Goal: Task Accomplishment & Management: Manage account settings

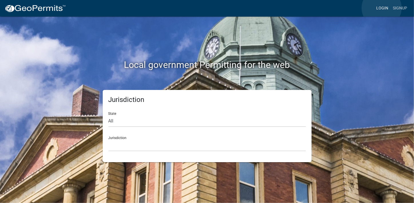
click at [381, 8] on link "Login" at bounding box center [382, 8] width 17 height 11
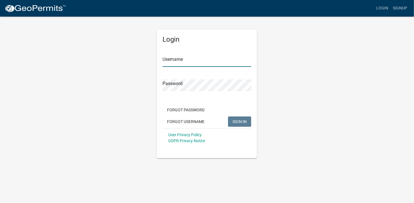
type input "[PERSON_NAME][EMAIL_ADDRESS][PERSON_NAME][DOMAIN_NAME]"
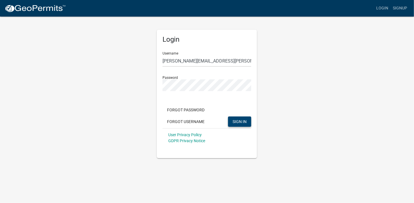
click at [247, 117] on button "SIGN IN" at bounding box center [239, 122] width 23 height 10
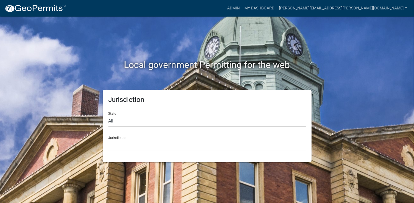
click at [343, 116] on div "Jurisdiction State All [US_STATE] [US_STATE] [US_STATE] [US_STATE] [US_STATE] […" at bounding box center [207, 126] width 326 height 72
click at [242, 6] on link "Admin" at bounding box center [233, 8] width 17 height 11
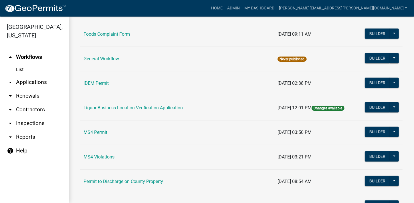
scroll to position [550, 0]
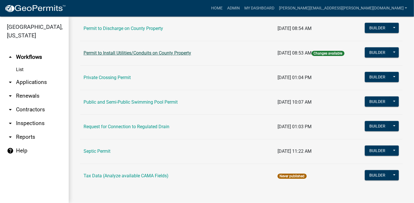
click at [174, 52] on link "Permit to Install Utilities/Conduits on County Property" at bounding box center [137, 52] width 108 height 5
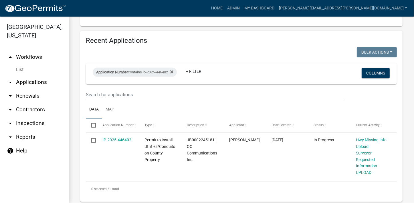
scroll to position [228, 0]
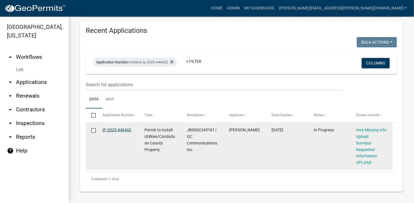
click at [120, 130] on link "IP-2025-446402" at bounding box center [116, 130] width 29 height 5
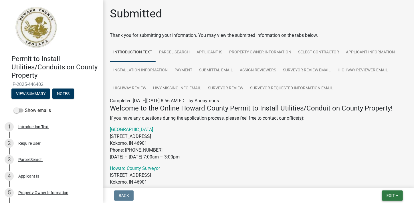
click at [392, 195] on span "Exit" at bounding box center [390, 196] width 8 height 5
click at [371, 181] on button "Save & Exit" at bounding box center [380, 181] width 46 height 14
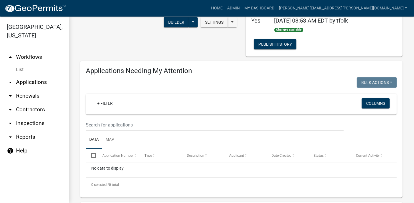
scroll to position [44, 0]
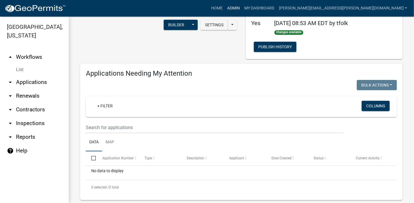
click at [242, 7] on link "Admin" at bounding box center [233, 8] width 17 height 11
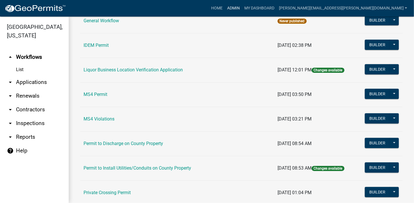
scroll to position [437, 0]
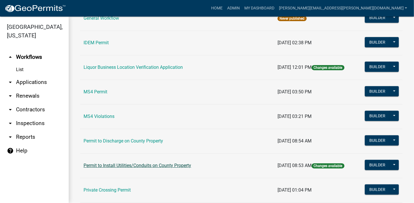
click at [168, 165] on link "Permit to Install Utilities/Conduits on County Property" at bounding box center [137, 165] width 108 height 5
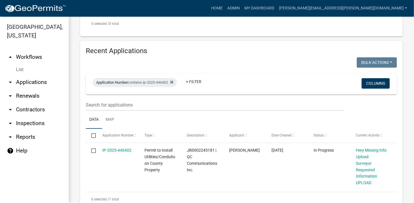
scroll to position [228, 0]
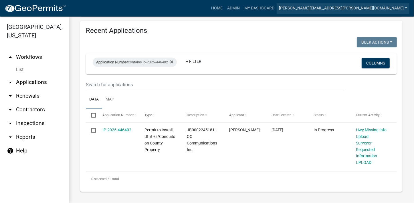
click at [384, 6] on link "[PERSON_NAME][EMAIL_ADDRESS][PERSON_NAME][DOMAIN_NAME]" at bounding box center [342, 8] width 133 height 11
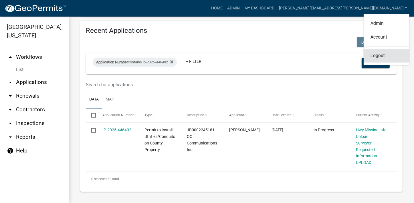
click at [377, 56] on link "Logout" at bounding box center [386, 56] width 46 height 14
